Goal: Information Seeking & Learning: Learn about a topic

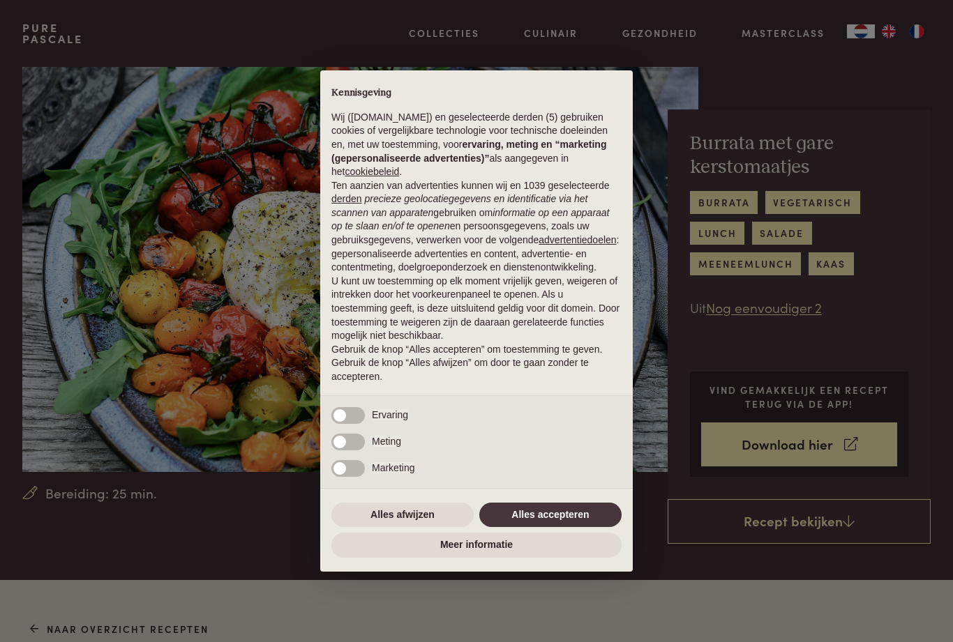
click at [550, 514] on button "Alles accepteren" at bounding box center [550, 515] width 142 height 25
